Goal: Task Accomplishment & Management: Manage account settings

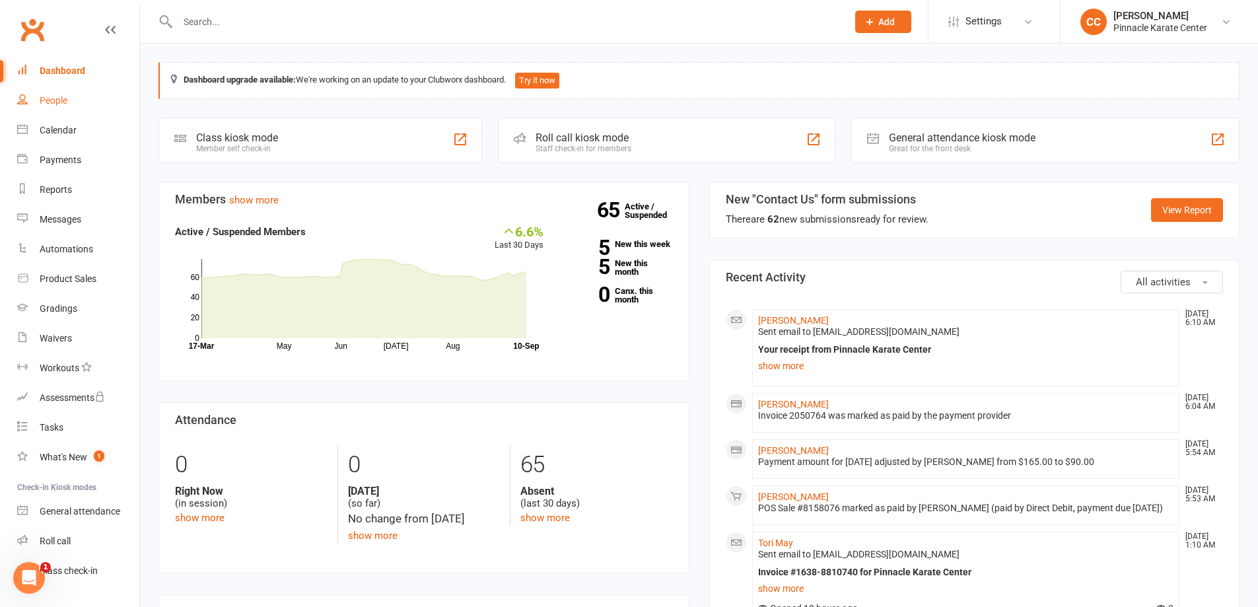
click at [52, 94] on link "People" at bounding box center [78, 101] width 122 height 30
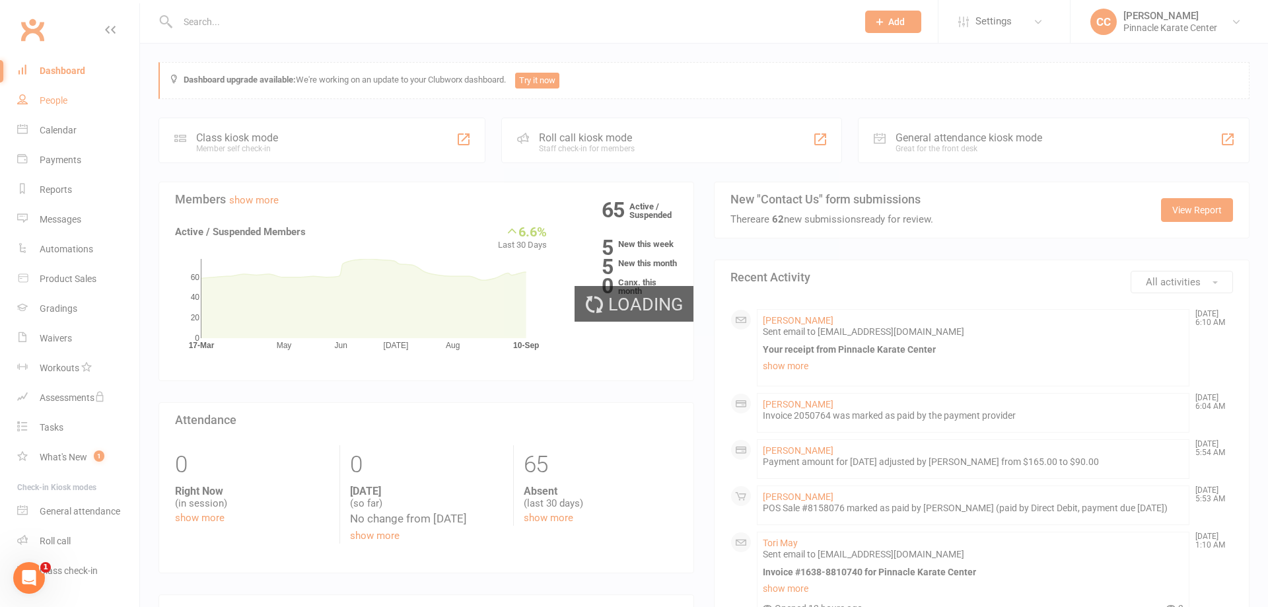
select select "100"
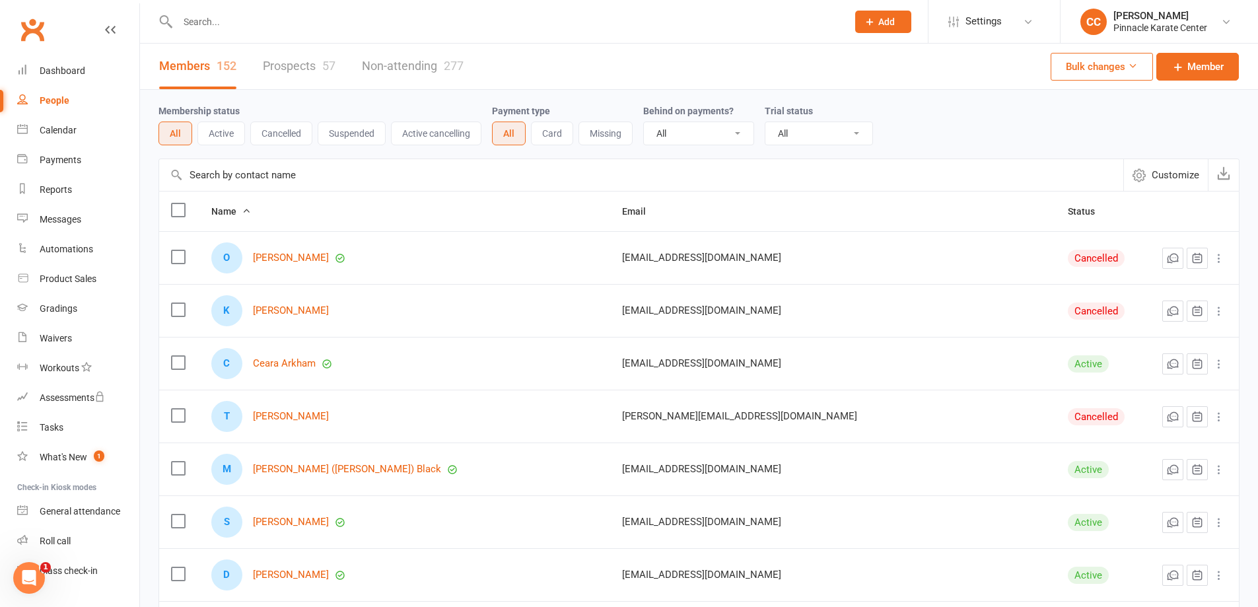
click at [293, 176] on input "text" at bounding box center [641, 175] width 964 height 32
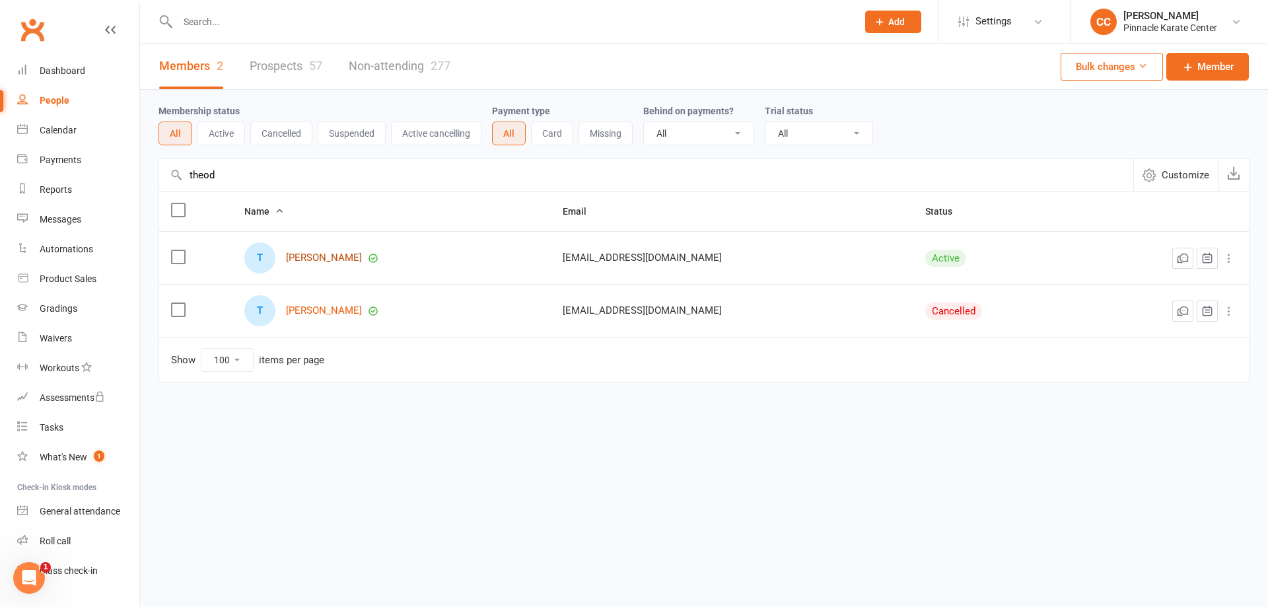
type input "theod"
click at [329, 256] on link "[PERSON_NAME]" at bounding box center [324, 257] width 76 height 11
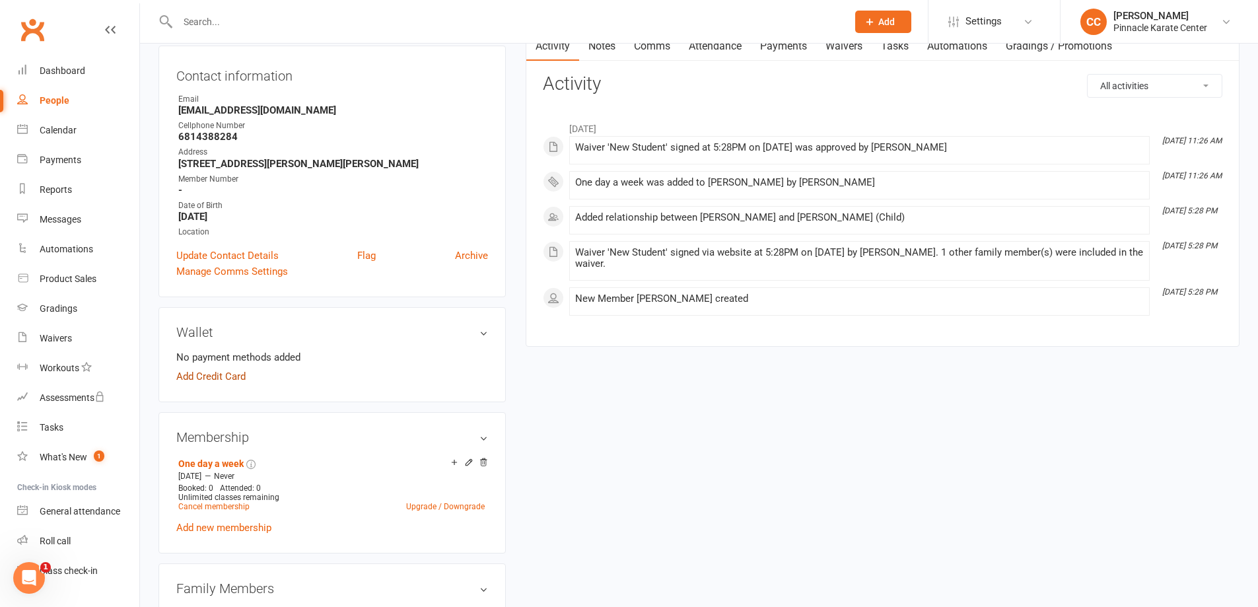
scroll to position [132, 0]
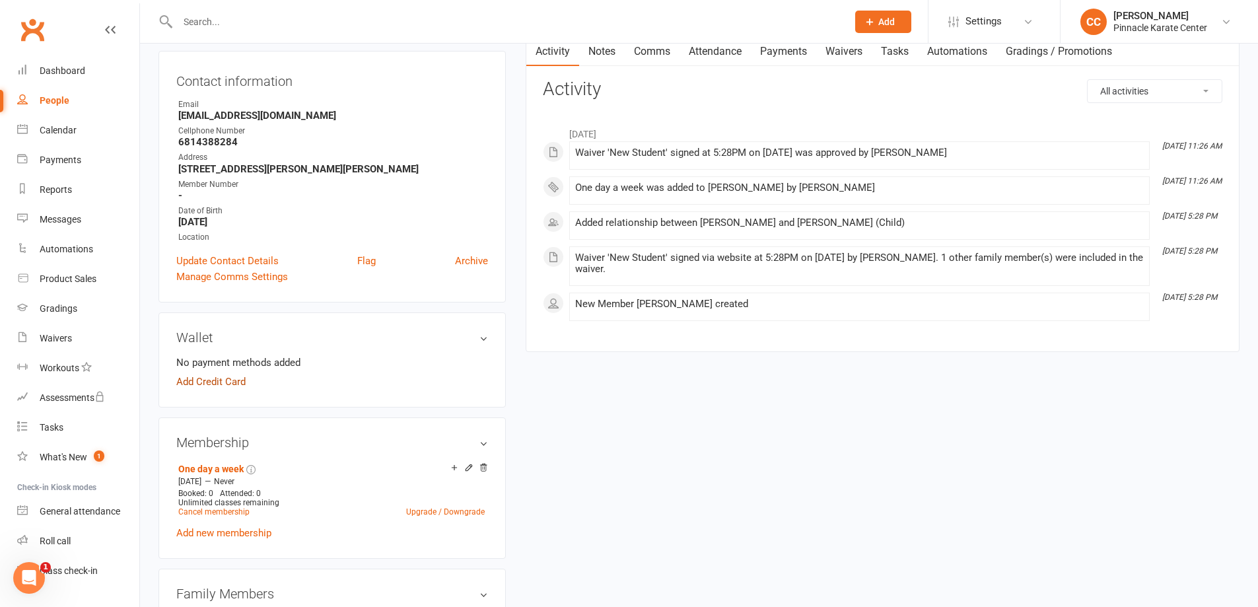
click at [199, 382] on link "Add Credit Card" at bounding box center [210, 382] width 69 height 16
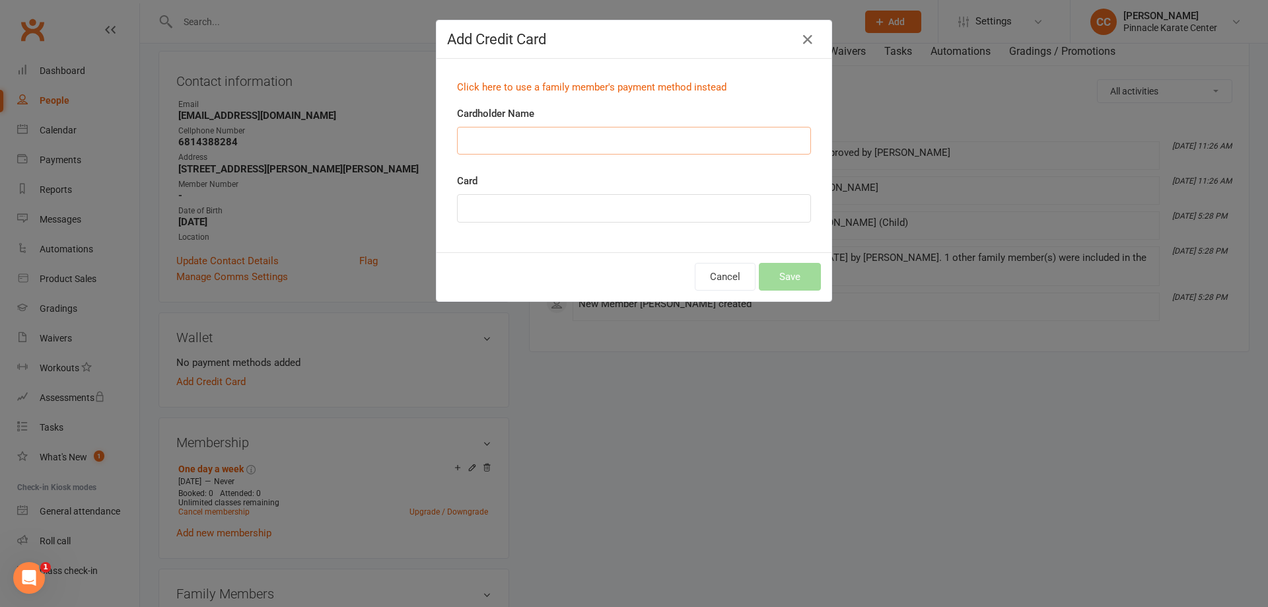
click at [499, 132] on input "Cardholder Name" at bounding box center [634, 141] width 354 height 28
type input "[PERSON_NAME]"
click at [768, 201] on div at bounding box center [634, 208] width 354 height 28
click at [729, 174] on div "Card" at bounding box center [634, 198] width 354 height 50
click at [787, 281] on button "Save" at bounding box center [790, 277] width 62 height 28
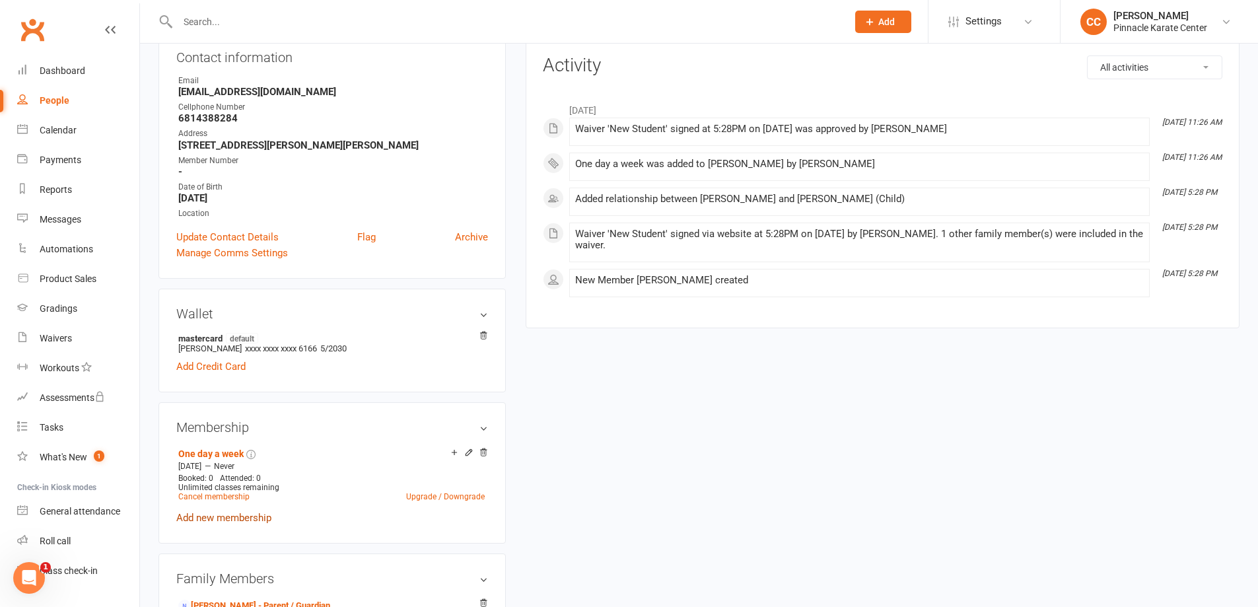
scroll to position [264, 0]
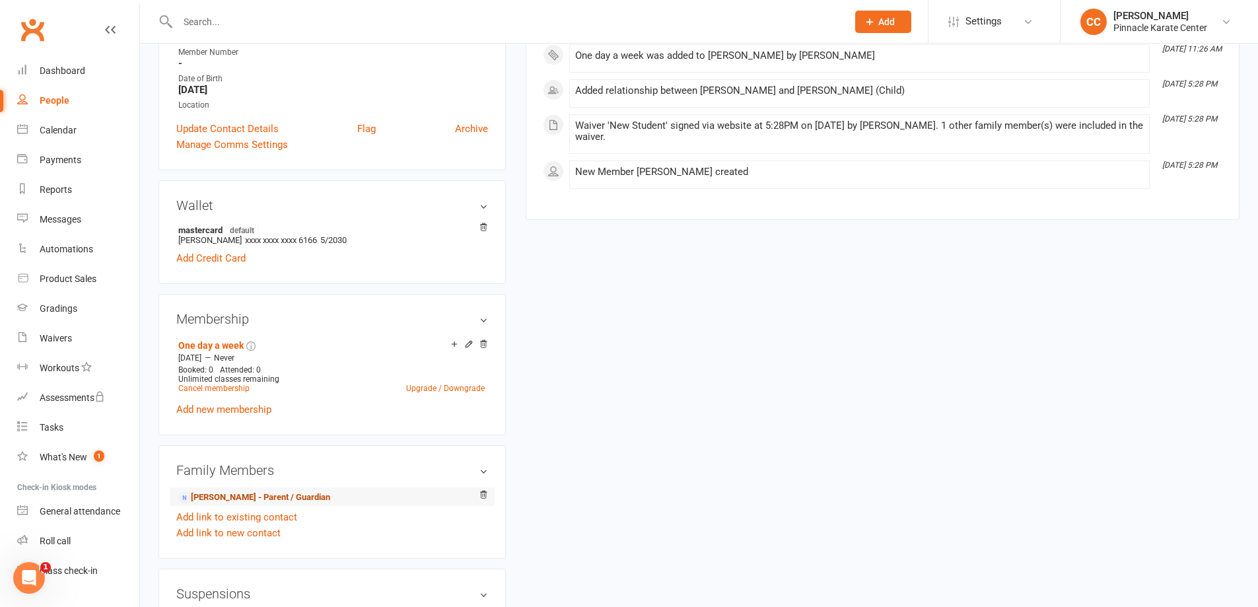
click at [245, 492] on link "[PERSON_NAME] - Parent / Guardian" at bounding box center [254, 498] width 152 height 14
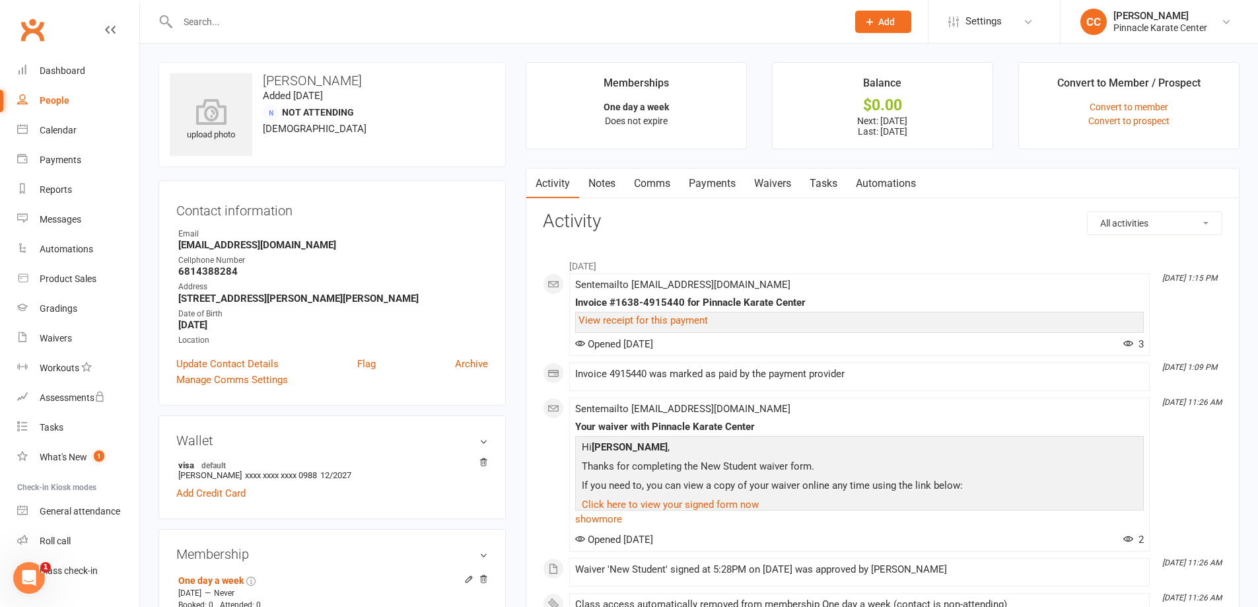
click at [704, 172] on link "Payments" at bounding box center [711, 183] width 65 height 30
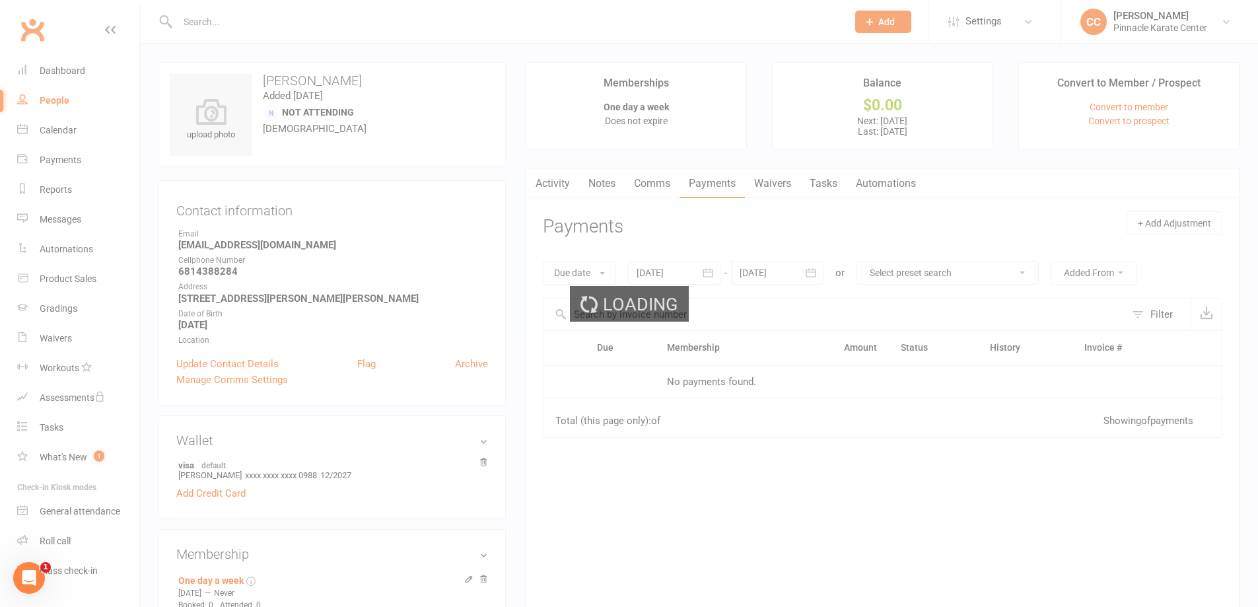
click at [705, 182] on ui-view "Prospect Member Non-attending contact Class / event Appointment Grading event T…" at bounding box center [629, 482] width 1258 height 958
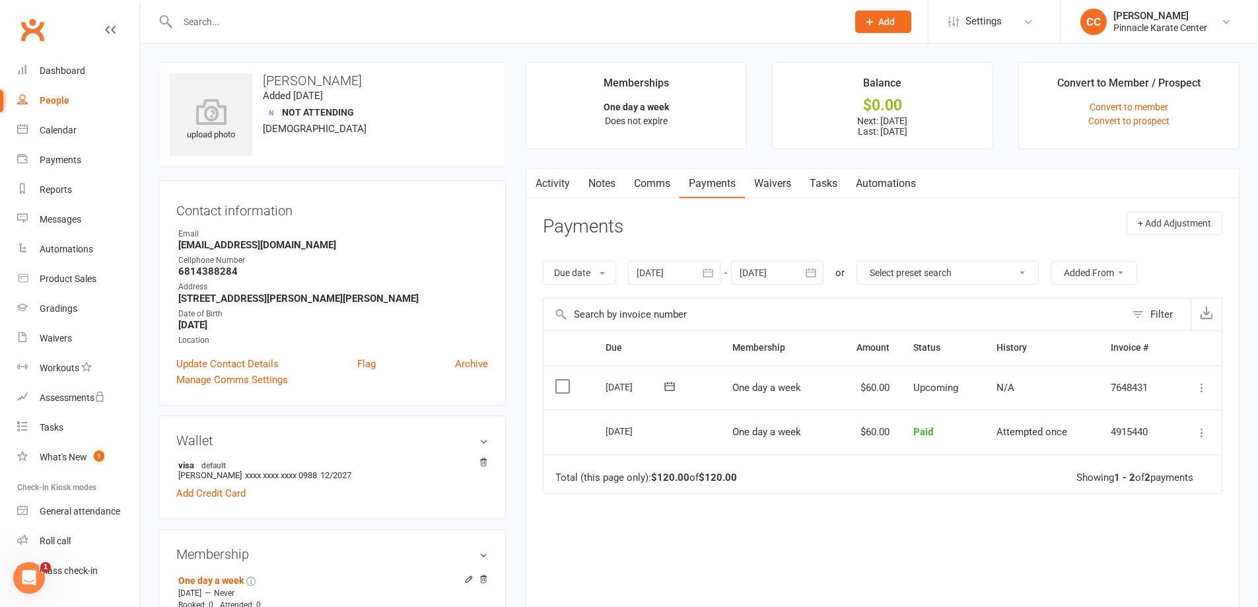
click at [677, 385] on button at bounding box center [669, 387] width 26 height 14
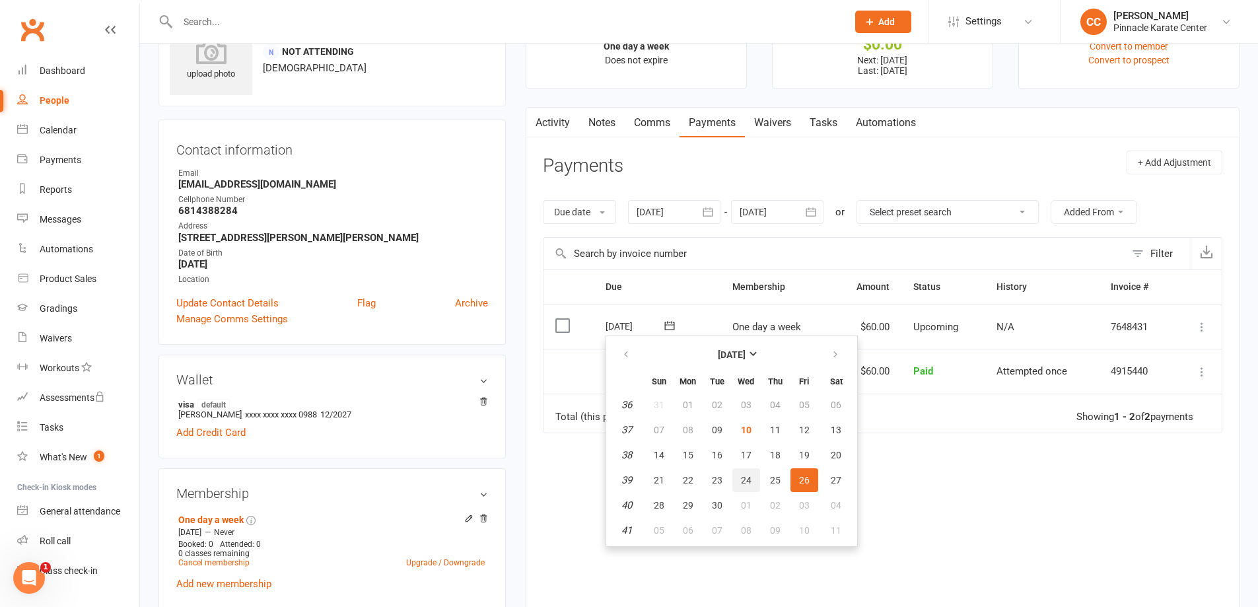
scroll to position [66, 0]
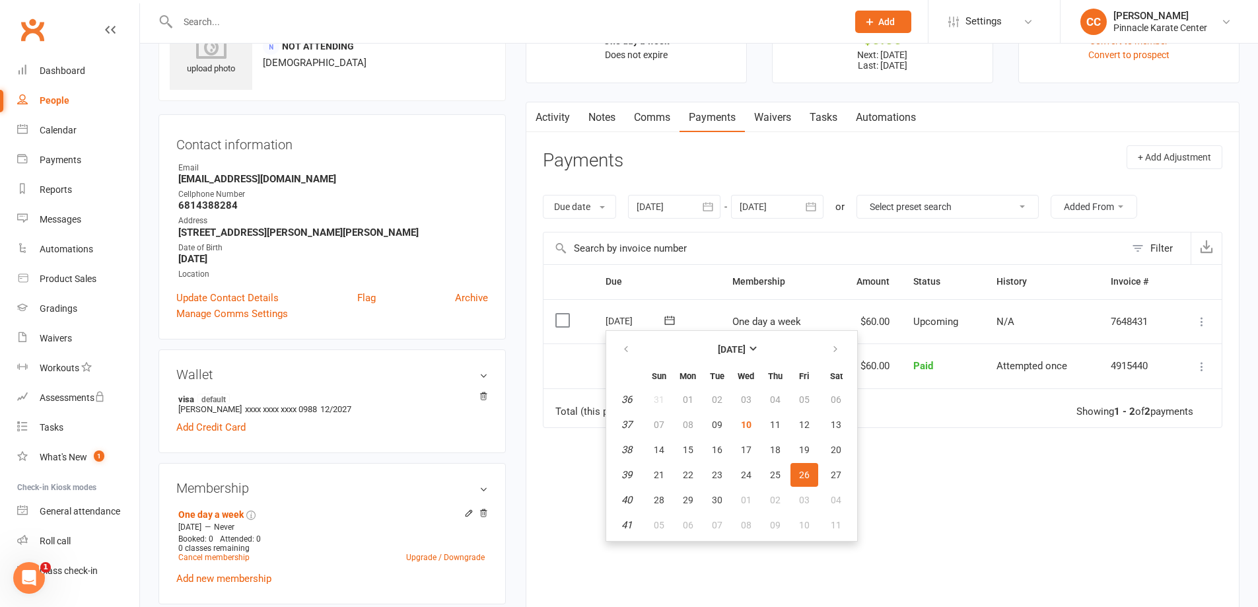
click at [977, 496] on div "Due Contact Membership Amount Status History Invoice # Select this [DATE] [DATE…" at bounding box center [882, 431] width 679 height 334
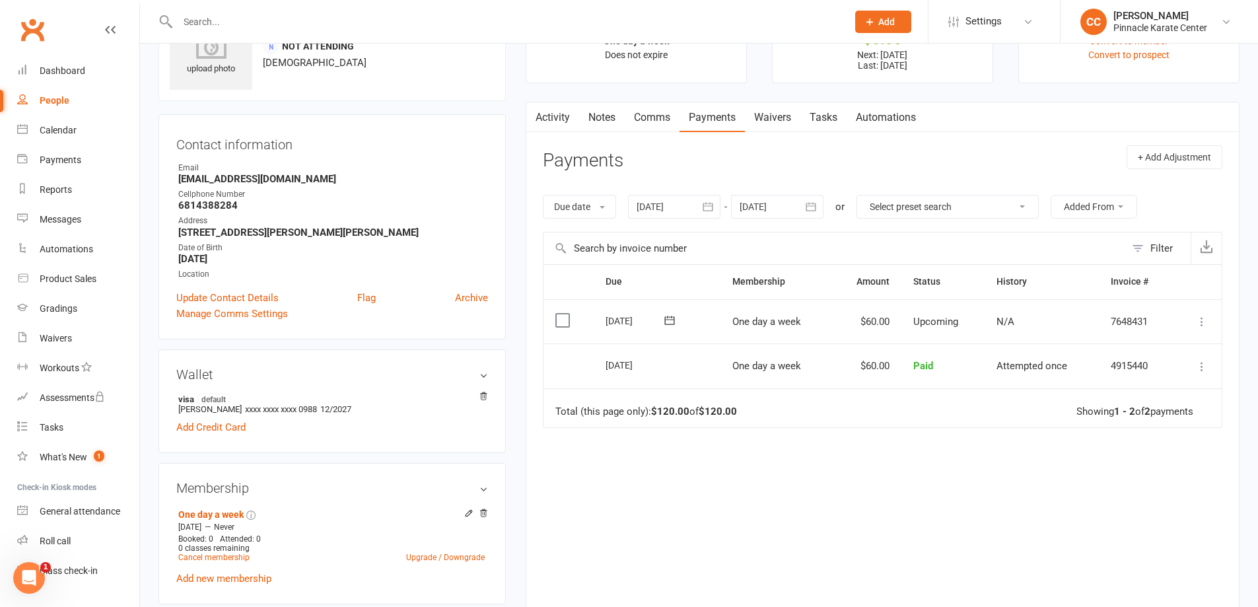
click at [1209, 327] on td "Mark as Paid (Cash) Mark as Paid (POS) Mark as Paid (Other) Skip Change amount …" at bounding box center [1197, 321] width 48 height 45
click at [1205, 323] on icon at bounding box center [1201, 321] width 13 height 13
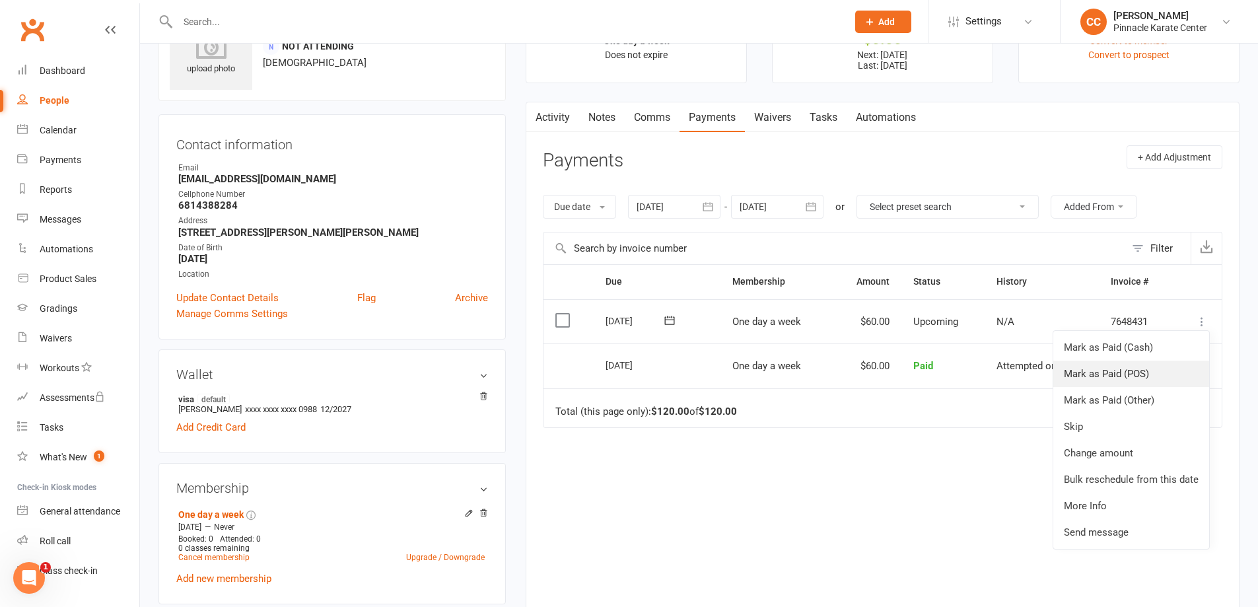
click at [1124, 378] on link "Mark as Paid (POS)" at bounding box center [1131, 373] width 156 height 26
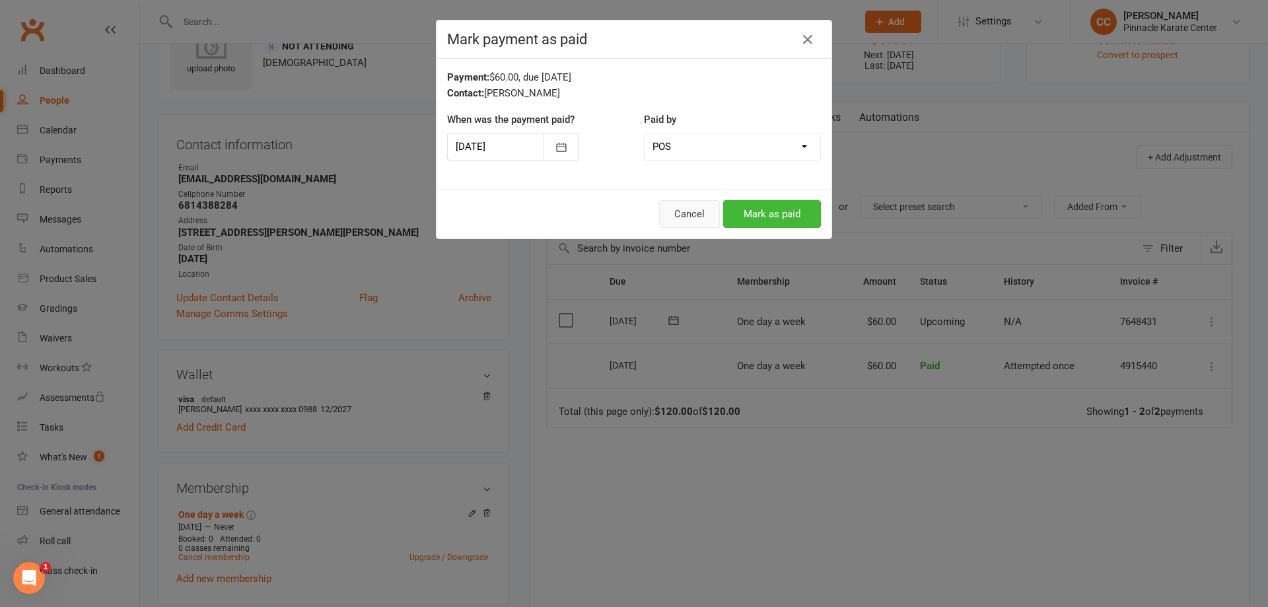
click at [686, 220] on button "Cancel" at bounding box center [689, 214] width 61 height 28
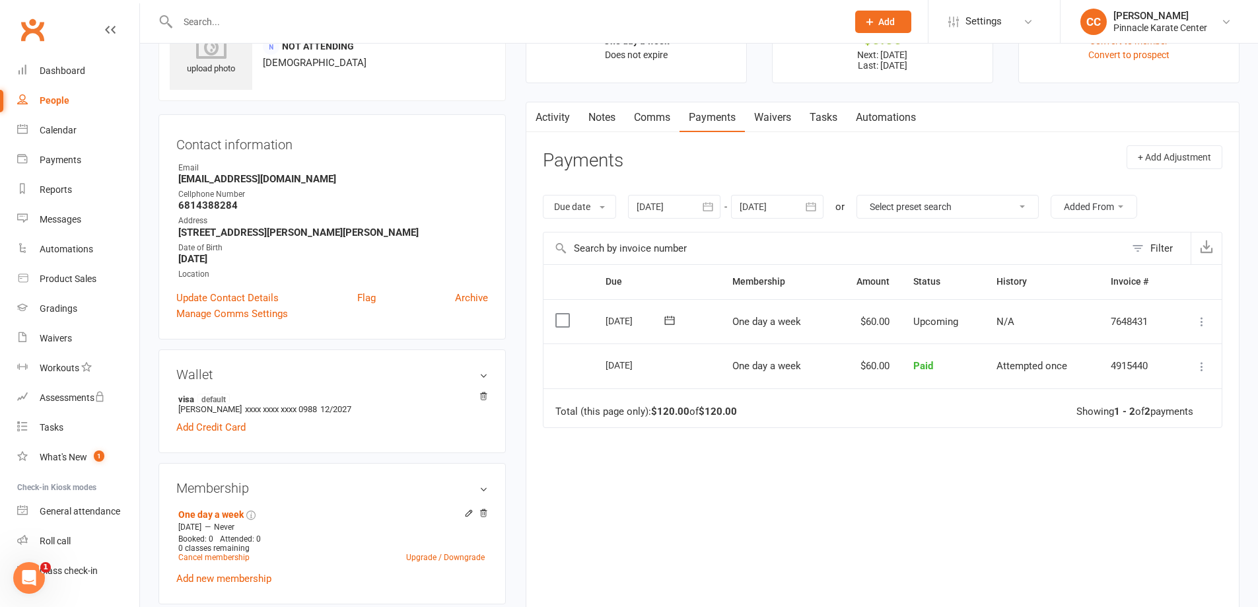
click at [1198, 320] on icon at bounding box center [1201, 321] width 13 height 13
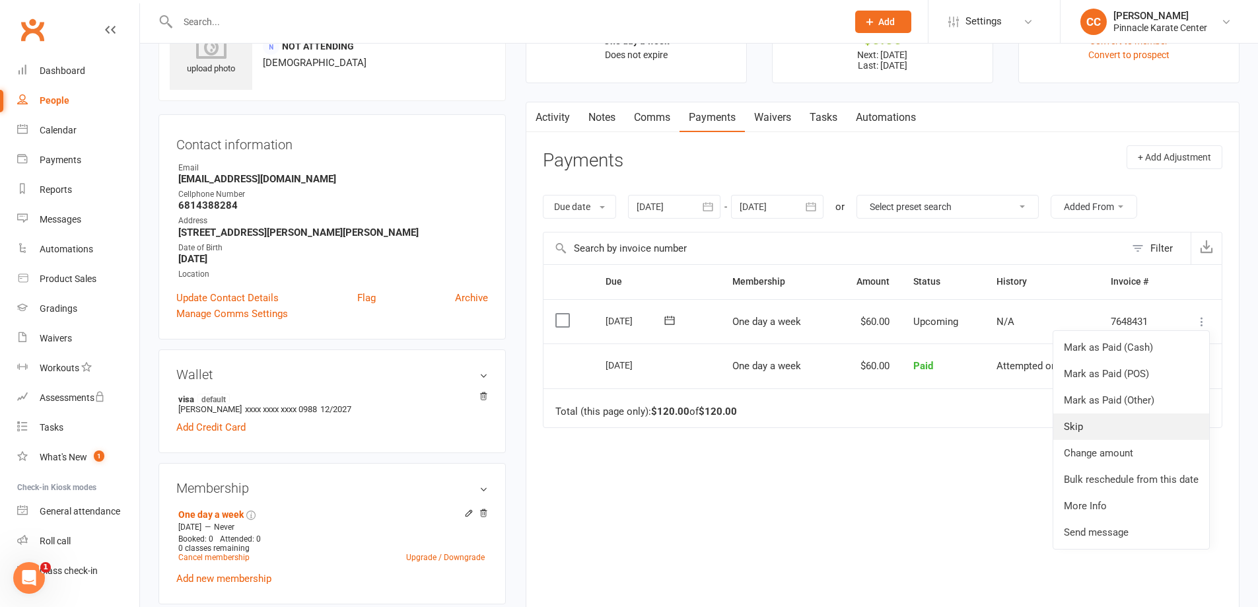
click at [1118, 421] on link "Skip" at bounding box center [1131, 426] width 156 height 26
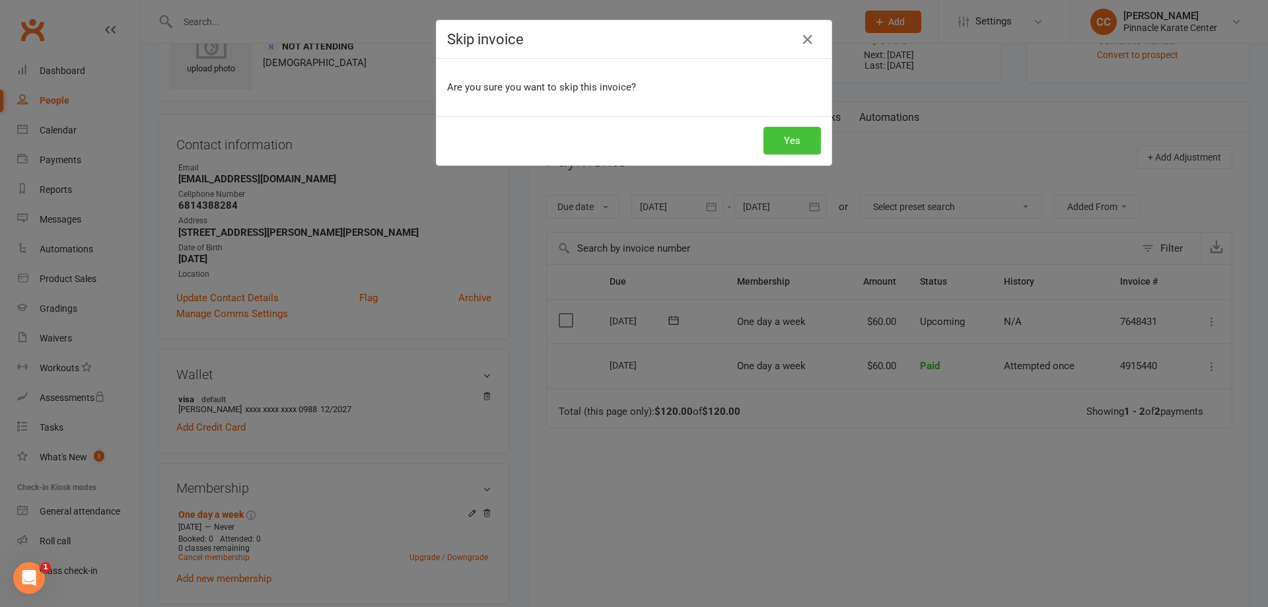
click at [792, 138] on button "Yes" at bounding box center [791, 141] width 57 height 28
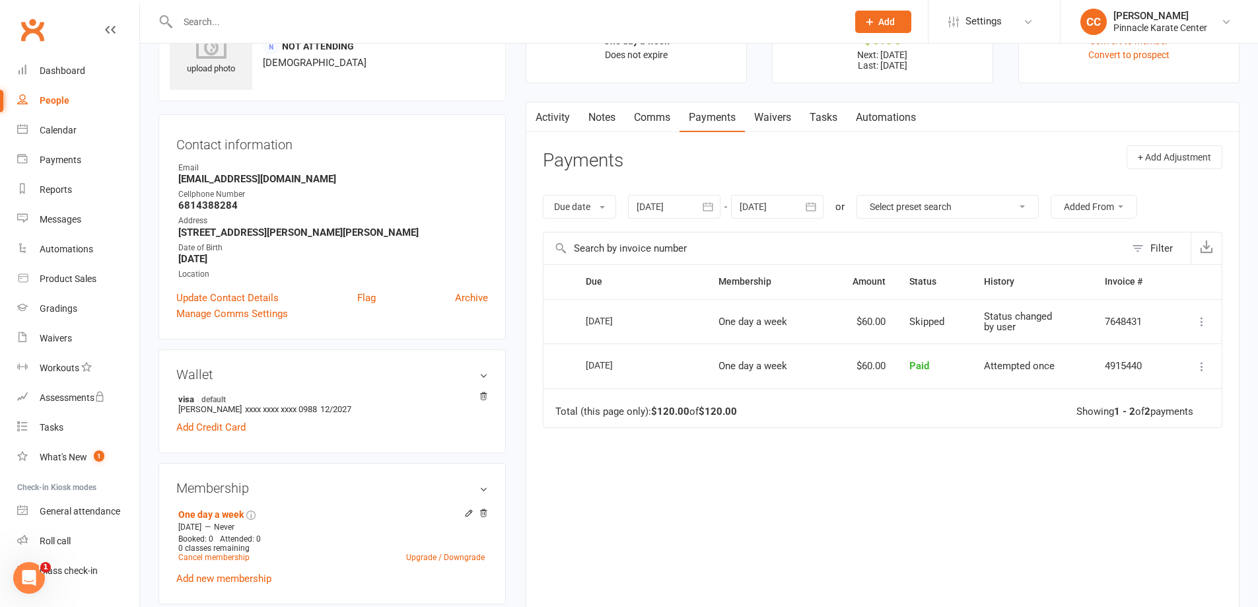
click at [601, 123] on link "Notes" at bounding box center [602, 117] width 46 height 30
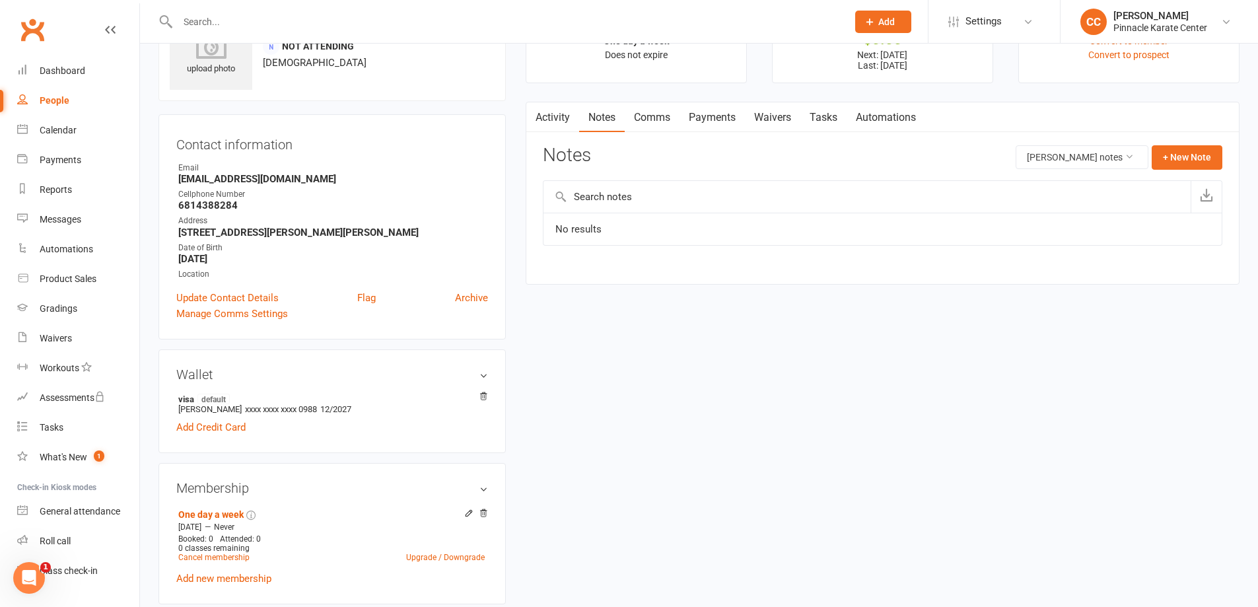
click at [764, 236] on td "No results" at bounding box center [882, 229] width 678 height 33
click at [1178, 162] on button "+ New Note" at bounding box center [1186, 157] width 71 height 24
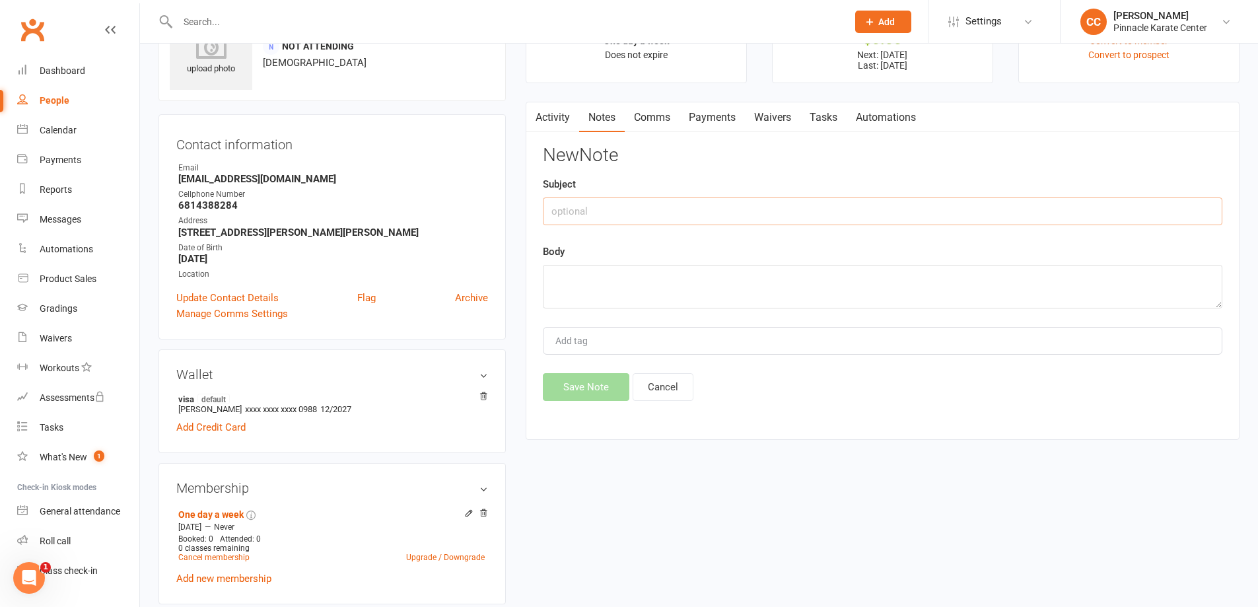
click at [790, 216] on input "text" at bounding box center [882, 211] width 679 height 28
click at [695, 106] on link "Payments" at bounding box center [711, 117] width 65 height 30
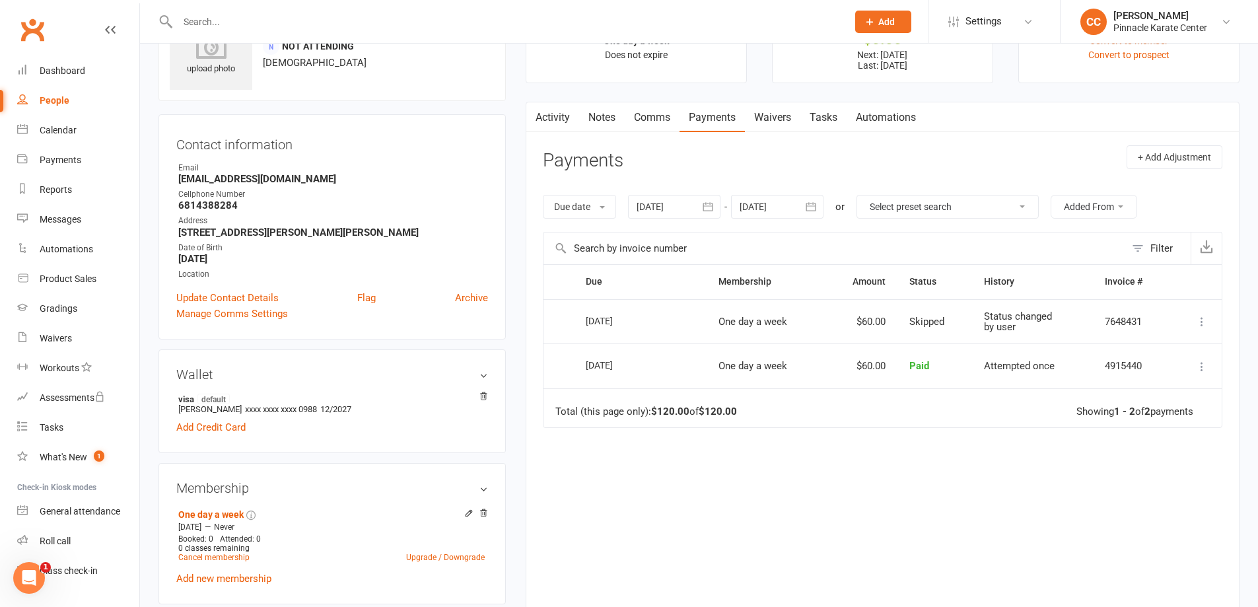
click at [663, 120] on link "Comms" at bounding box center [652, 117] width 55 height 30
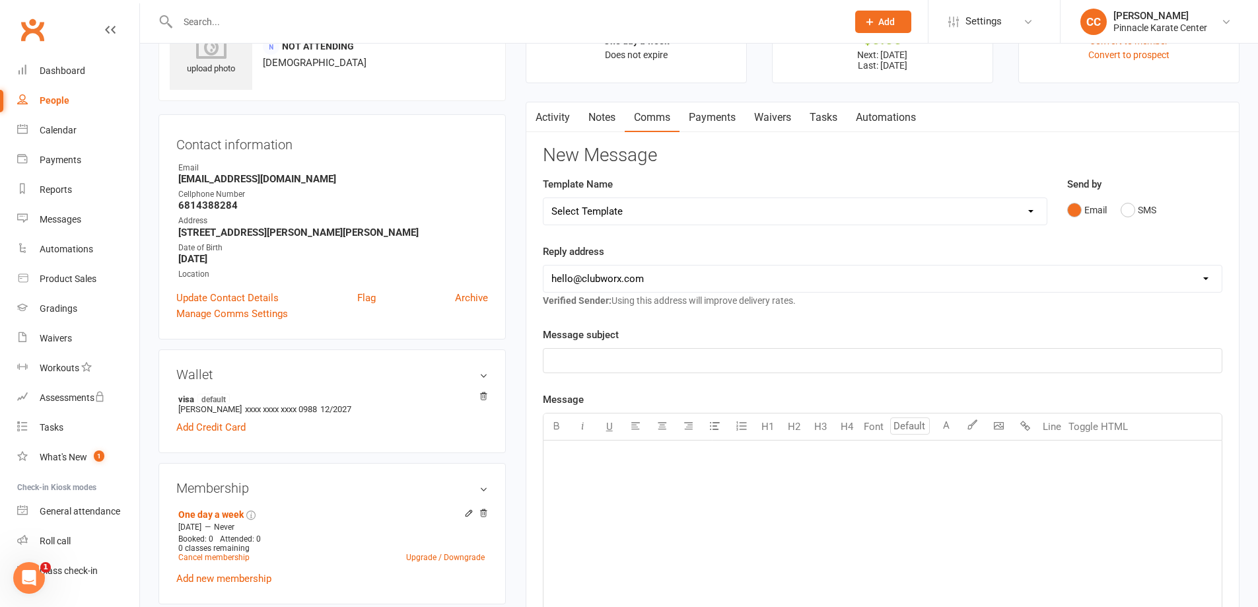
click at [605, 114] on link "Notes" at bounding box center [602, 117] width 46 height 30
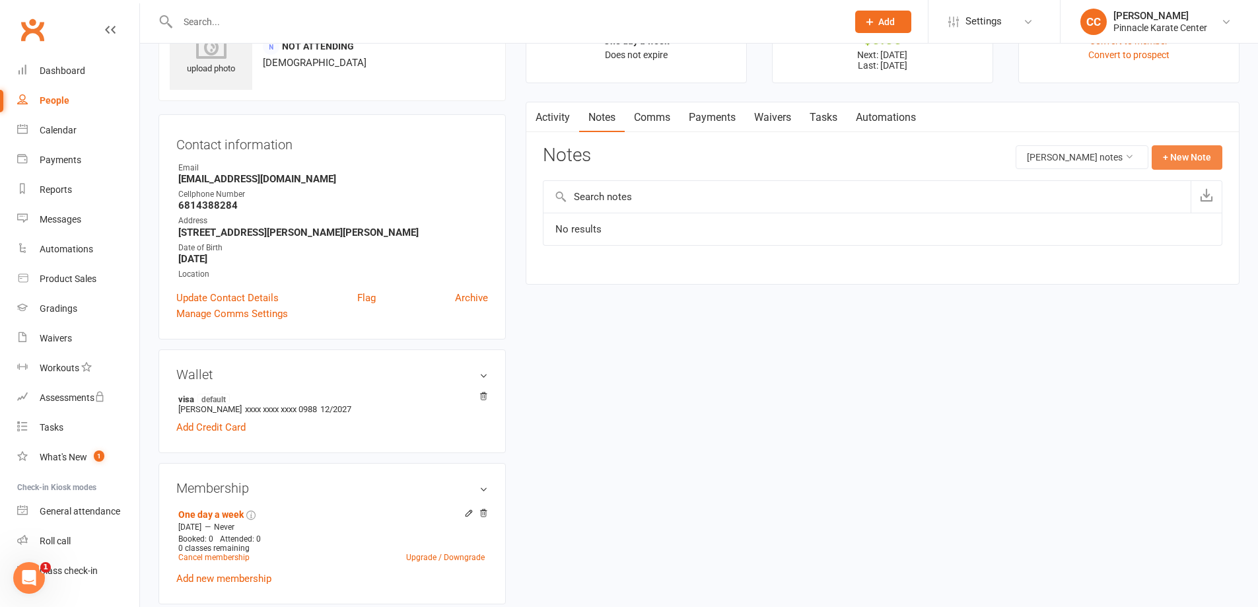
click at [1190, 162] on button "+ New Note" at bounding box center [1186, 157] width 71 height 24
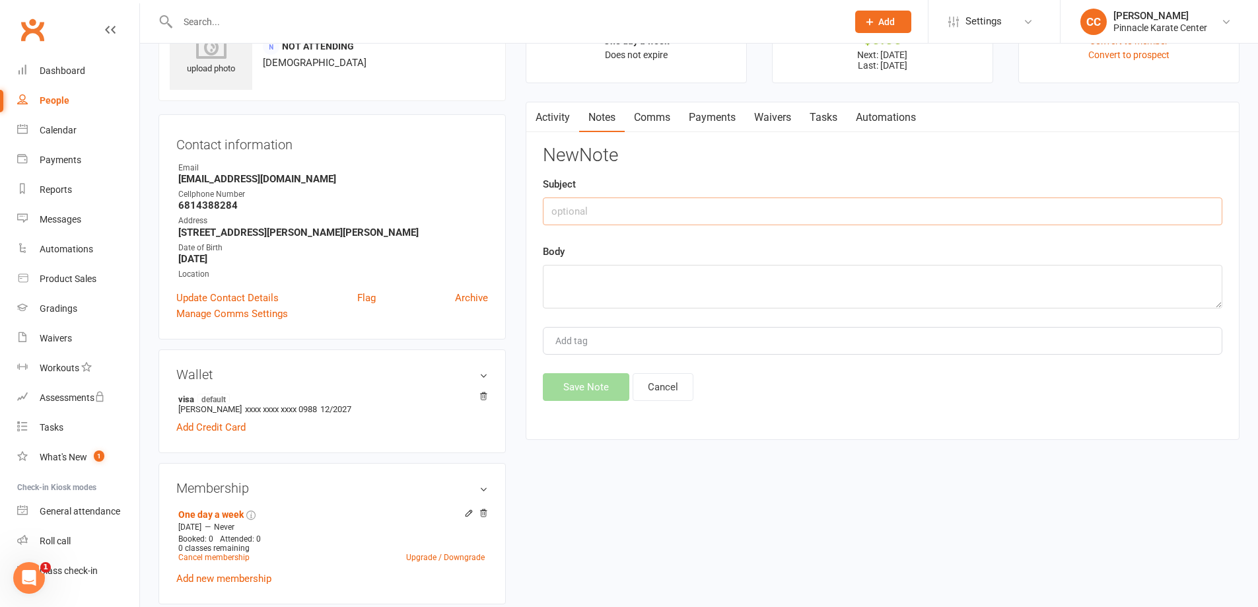
click at [745, 223] on input "text" at bounding box center [882, 211] width 679 height 28
click at [658, 283] on textarea at bounding box center [882, 287] width 679 height 44
type textarea "V"
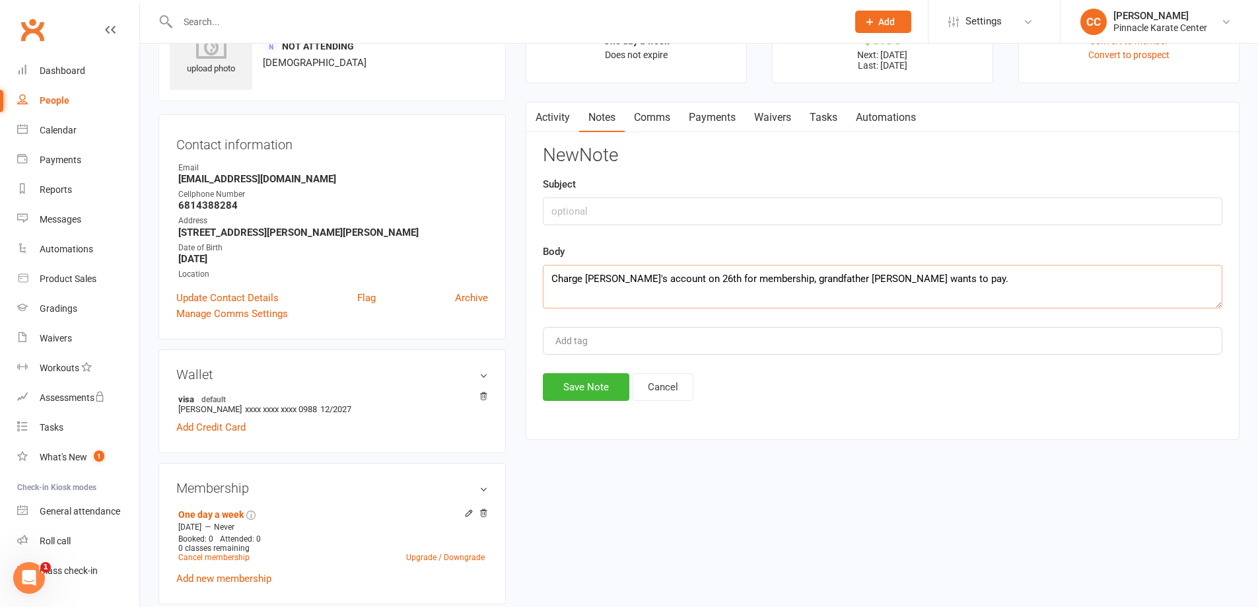
type textarea "Charge [PERSON_NAME]'s account on 26th for membership, grandfather [PERSON_NAME…"
click at [615, 219] on input "text" at bounding box center [882, 211] width 679 height 28
type input "monthly charge"
click at [575, 384] on button "Save Note" at bounding box center [586, 387] width 86 height 28
